Goal: Transaction & Acquisition: Purchase product/service

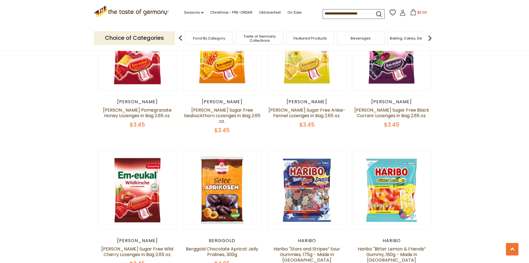
scroll to position [416, 0]
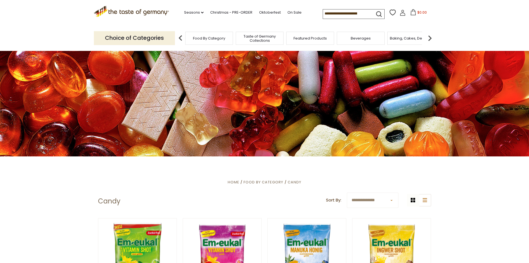
scroll to position [56, 0]
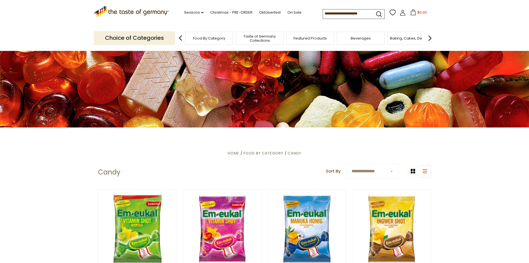
click at [384, 170] on select "**********" at bounding box center [373, 170] width 52 height 15
click at [275, 153] on span "Food By Category" at bounding box center [264, 152] width 40 height 5
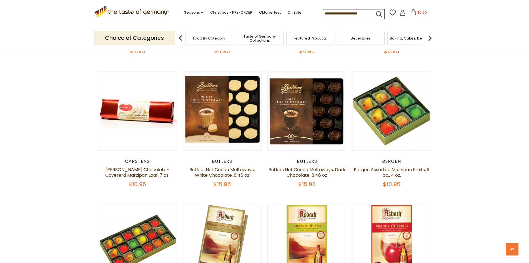
scroll to position [806, 0]
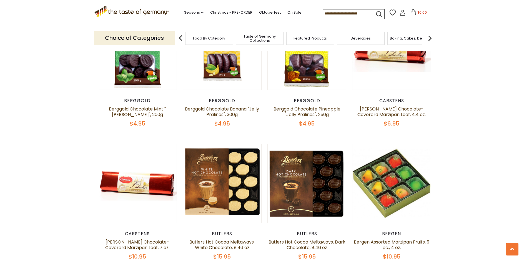
click at [267, 37] on span "Taste of Germany Collections" at bounding box center [260, 38] width 44 height 8
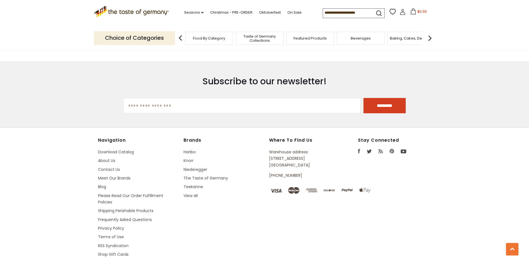
scroll to position [806, 0]
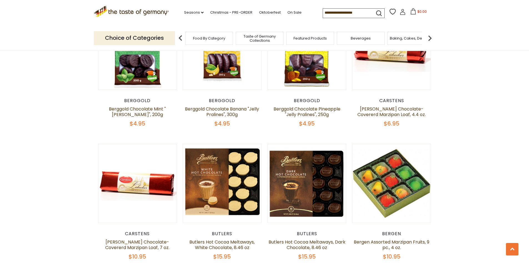
click at [263, 36] on span "Taste of Germany Collections" at bounding box center [260, 38] width 44 height 8
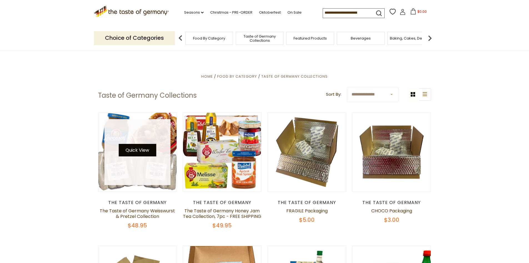
click at [143, 150] on button "Quick View" at bounding box center [138, 150] width 38 height 13
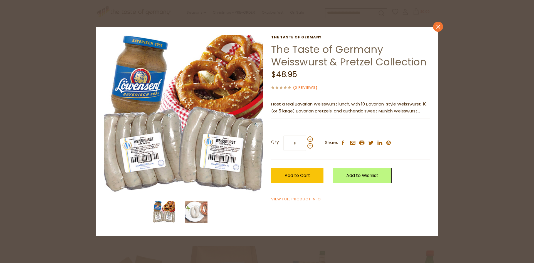
click at [438, 28] on icon "close" at bounding box center [438, 27] width 4 height 4
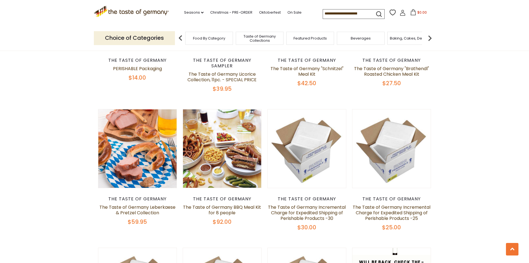
scroll to position [278, 0]
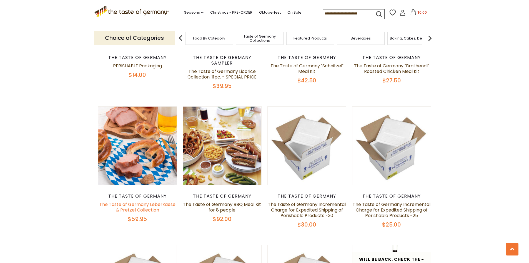
click at [146, 201] on link "The Taste of Germany Leberkaese & Pretzel Collection" at bounding box center [137, 207] width 76 height 12
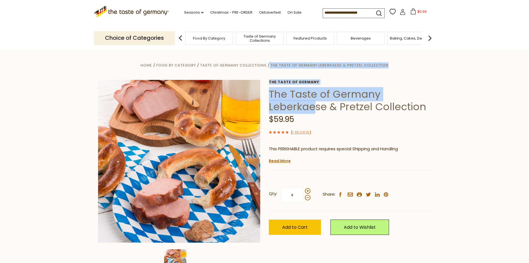
drag, startPoint x: 268, startPoint y: 104, endPoint x: 314, endPoint y: 108, distance: 46.8
click at [314, 108] on div "Home Food By Category Taste of Germany Collections The Taste of Germany Leberka…" at bounding box center [265, 169] width 342 height 214
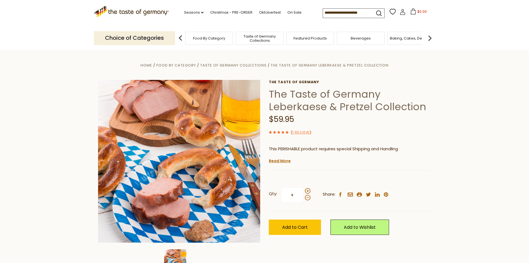
click at [323, 108] on h1 "The Taste of Germany Leberkaese & Pretzel Collection" at bounding box center [350, 100] width 163 height 25
drag, startPoint x: 326, startPoint y: 107, endPoint x: 270, endPoint y: 108, distance: 55.9
click at [270, 108] on h1 "The Taste of Germany Leberkaese & Pretzel Collection" at bounding box center [350, 100] width 163 height 25
copy h1 "Leberkaese"
